Goal: Find specific page/section: Find specific page/section

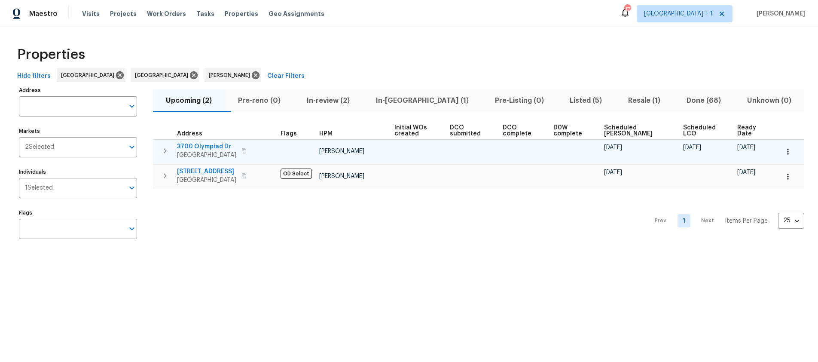
click at [683, 157] on div at bounding box center [706, 156] width 47 height 9
click at [211, 147] on span "3700 Olympiad Dr" at bounding box center [206, 146] width 59 height 9
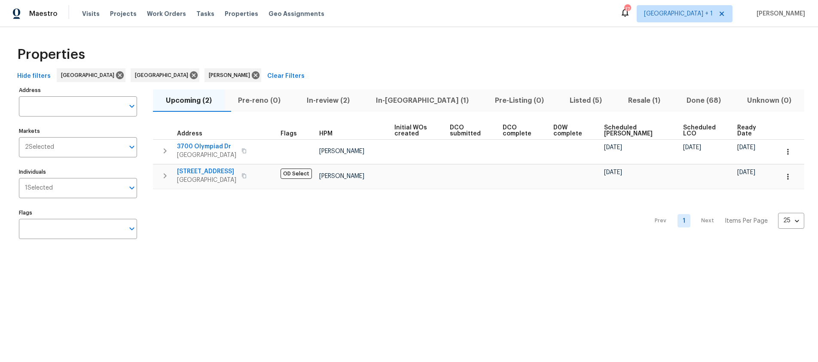
click at [239, 217] on div "Prev 1 Next Items Per Page 25 25 ​" at bounding box center [479, 218] width 652 height 58
click at [630, 195] on div "Prev 1 Next Items Per Page 25 25 ​" at bounding box center [479, 218] width 652 height 58
click at [626, 104] on span "Resale (1)" at bounding box center [645, 101] width 48 height 12
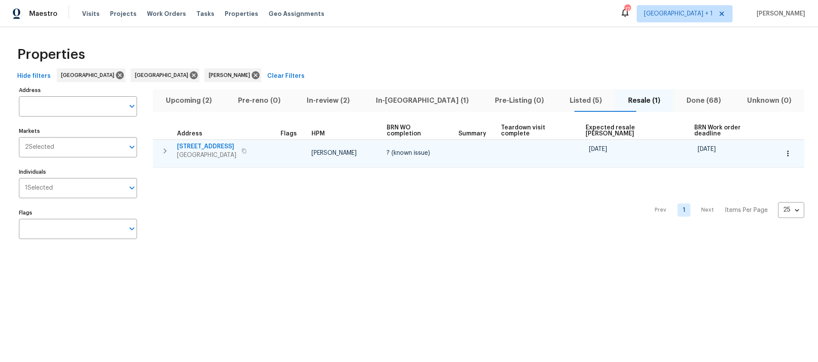
click at [196, 142] on span "12515 Cedar Ave" at bounding box center [206, 146] width 59 height 9
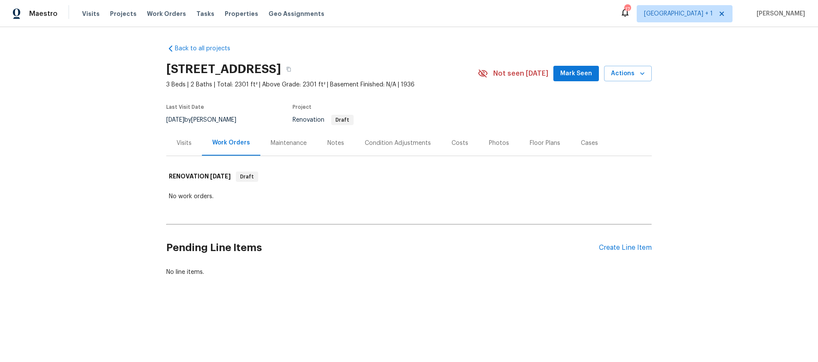
click at [319, 144] on div "Notes" at bounding box center [335, 142] width 37 height 25
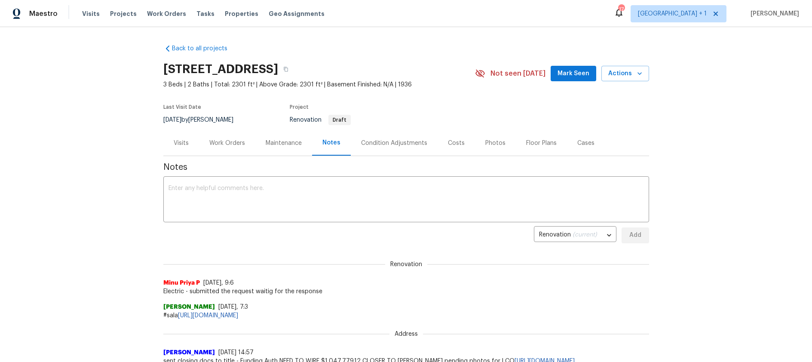
click at [462, 123] on section "3700 Olympiad Dr, View Park, CA 90043 3 Beds | 2 Baths | Total: 2301 ft² | Abov…" at bounding box center [406, 94] width 486 height 72
click at [128, 101] on div "Back to all projects 3700 Olympiad Dr, View Park, CA 90043 3 Beds | 2 Baths | T…" at bounding box center [406, 194] width 812 height 335
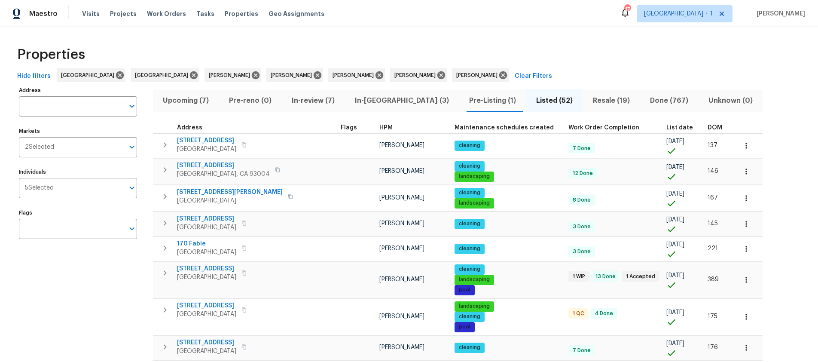
click at [188, 101] on span "Upcoming (7)" at bounding box center [186, 101] width 56 height 12
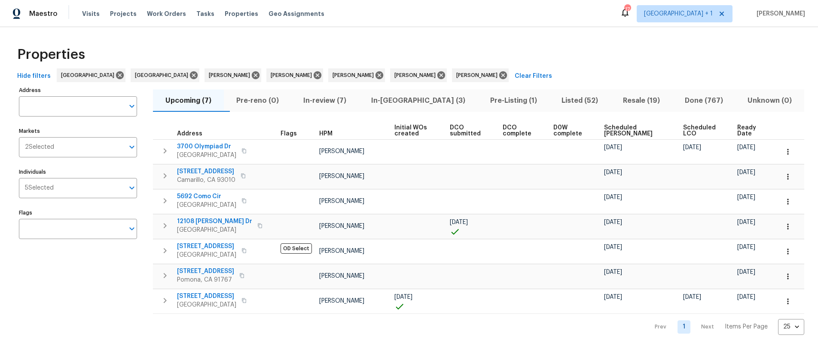
click at [291, 89] on button "Pre-reno (0)" at bounding box center [257, 100] width 67 height 22
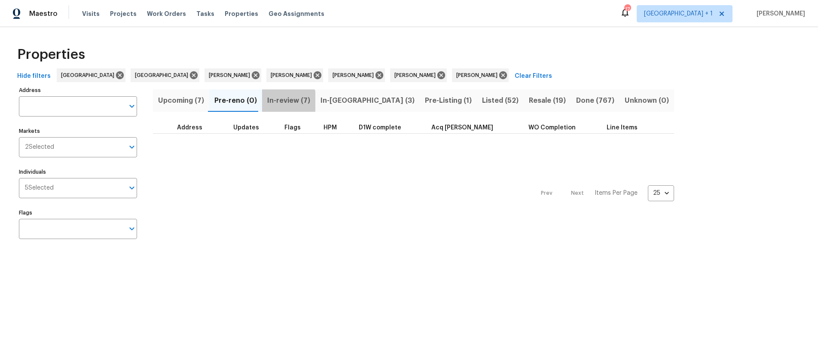
click at [283, 104] on span "In-review (7)" at bounding box center [288, 101] width 43 height 12
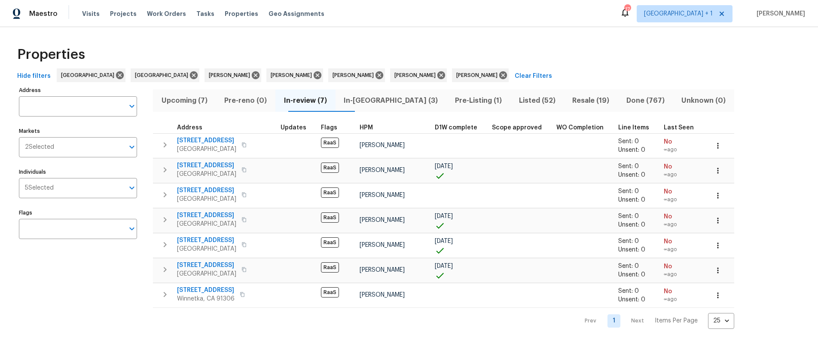
click at [285, 324] on div "Prev 1 Next Items Per Page 25 25 ​" at bounding box center [443, 318] width 581 height 21
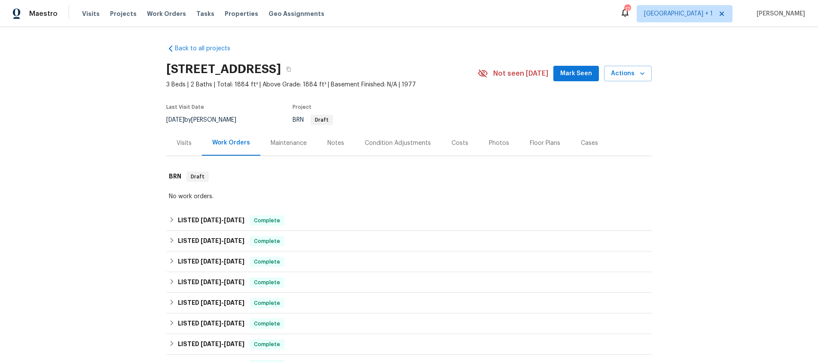
click at [327, 142] on div "Notes" at bounding box center [335, 143] width 17 height 9
